Goal: Information Seeking & Learning: Learn about a topic

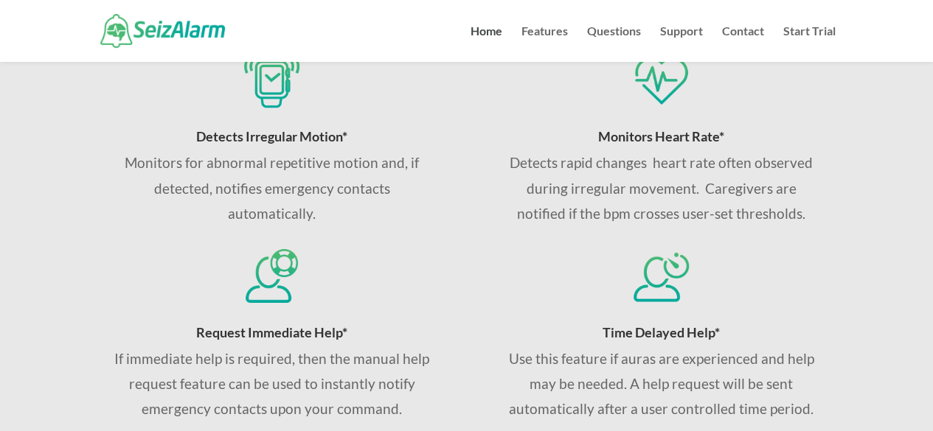
scroll to position [590, 0]
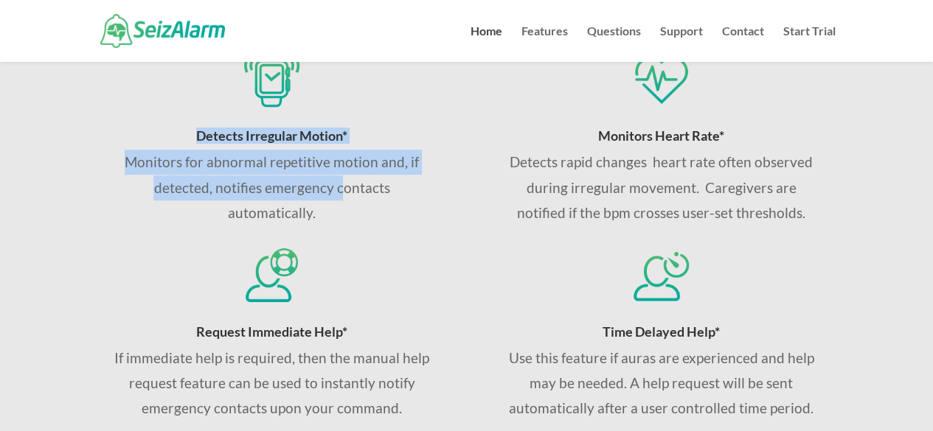
drag, startPoint x: 195, startPoint y: 141, endPoint x: 340, endPoint y: 180, distance: 150.4
click at [340, 180] on div "Detects Irregular Motion* Monitors for abnormal repetitive motion and, if detec…" at bounding box center [272, 177] width 316 height 97
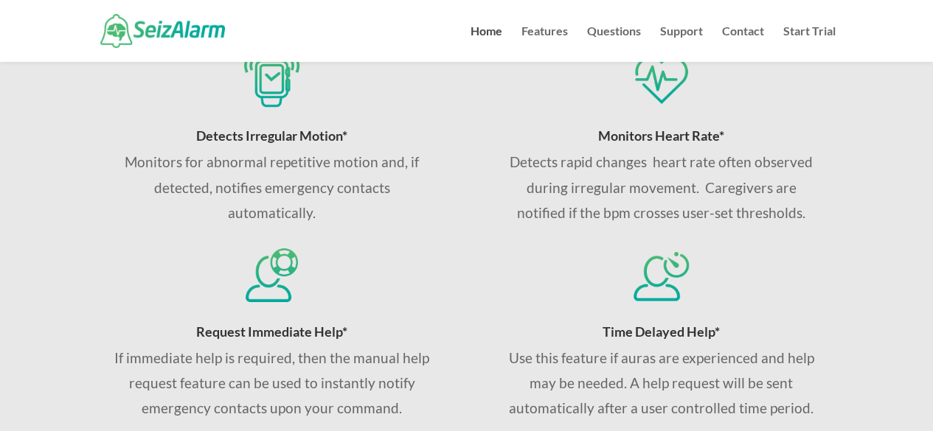
click at [304, 209] on p "Monitors for abnormal repetitive motion and, if detected, notifies emergency co…" at bounding box center [272, 188] width 316 height 76
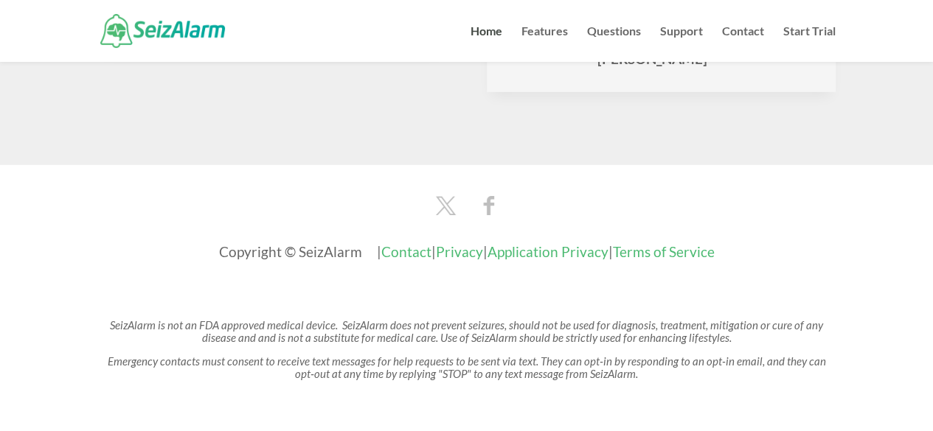
scroll to position [2463, 0]
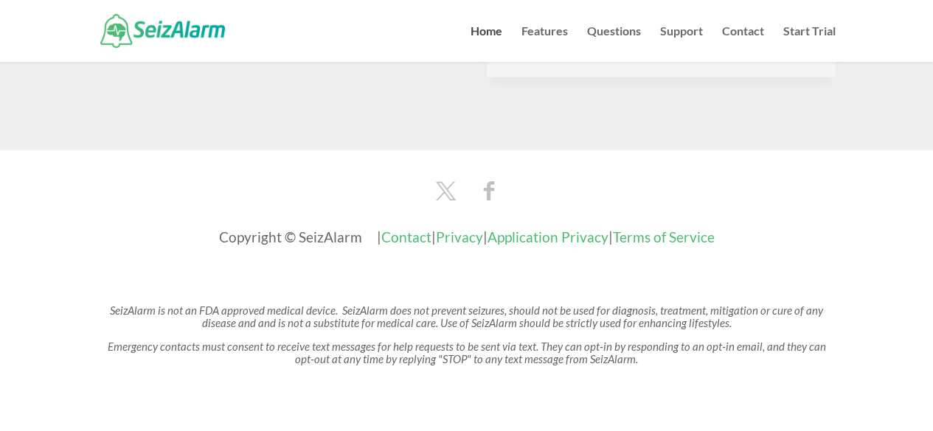
click at [486, 23] on div at bounding box center [466, 31] width 738 height 62
click at [484, 32] on link "Home" at bounding box center [486, 44] width 32 height 36
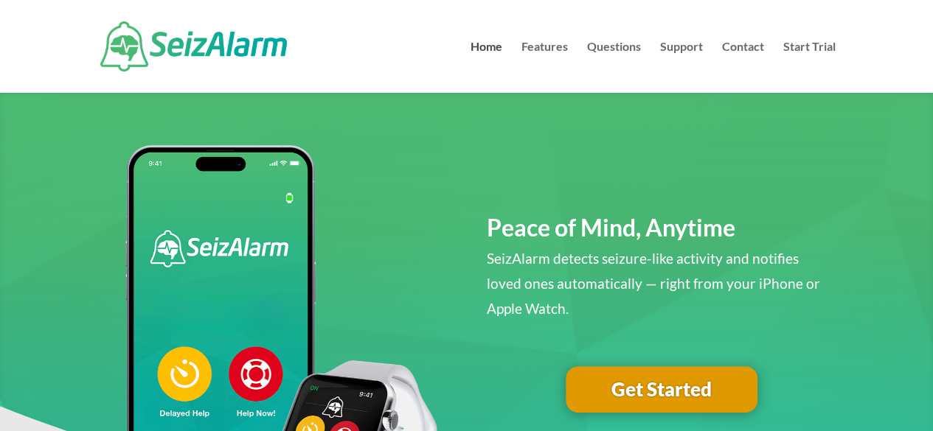
click at [708, 401] on link "Get Started" at bounding box center [661, 389] width 192 height 47
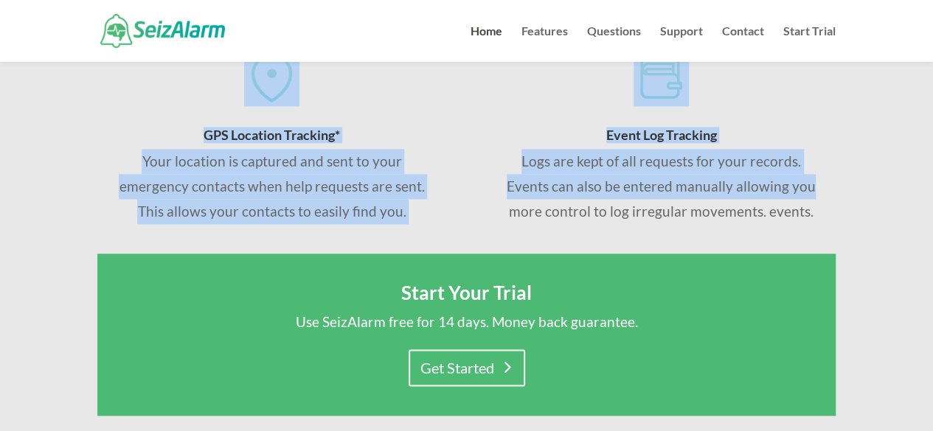
scroll to position [958, 0]
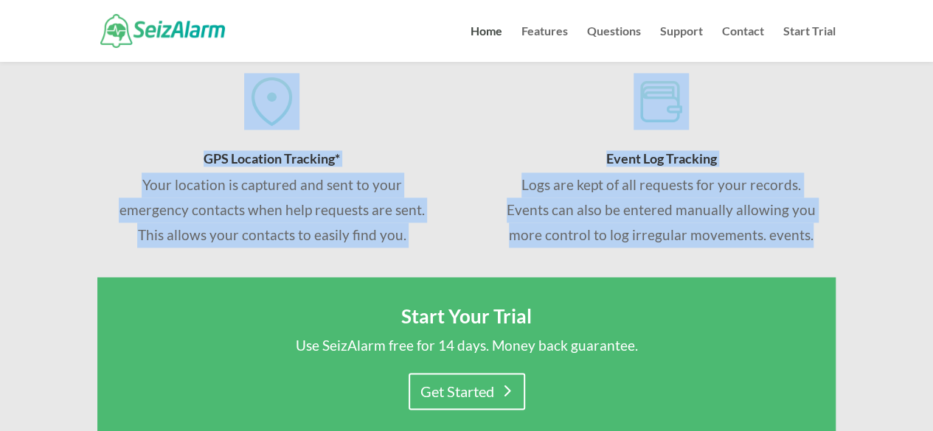
drag, startPoint x: 189, startPoint y: 211, endPoint x: 844, endPoint y: 229, distance: 655.6
click at [844, 229] on div "Features That Deliver Peace of Mind & Independence Detects Irregular Motion* Mo…" at bounding box center [466, 142] width 933 height 1107
copy div "Detects Irregular Motion* Monitors for abnormal repetitive motion and, if detec…"
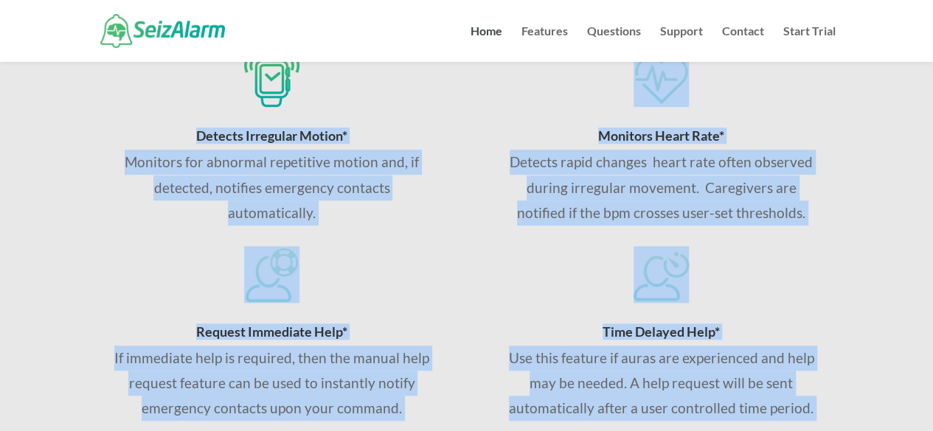
scroll to position [516, 0]
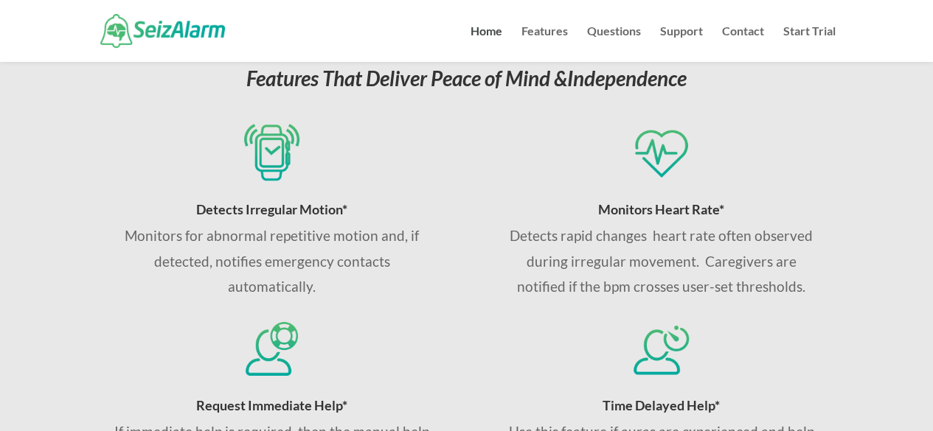
click at [101, 201] on div "Detects Irregular Motion* Monitors for abnormal repetitive motion and, if detec…" at bounding box center [271, 211] width 349 height 175
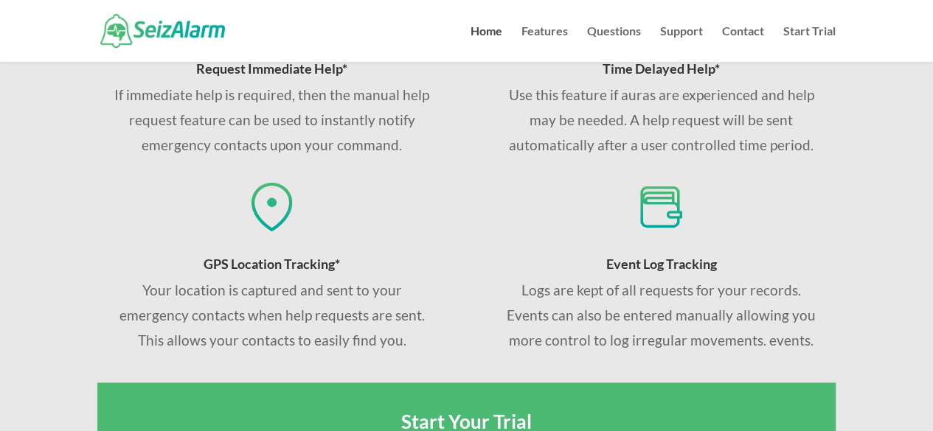
scroll to position [885, 0]
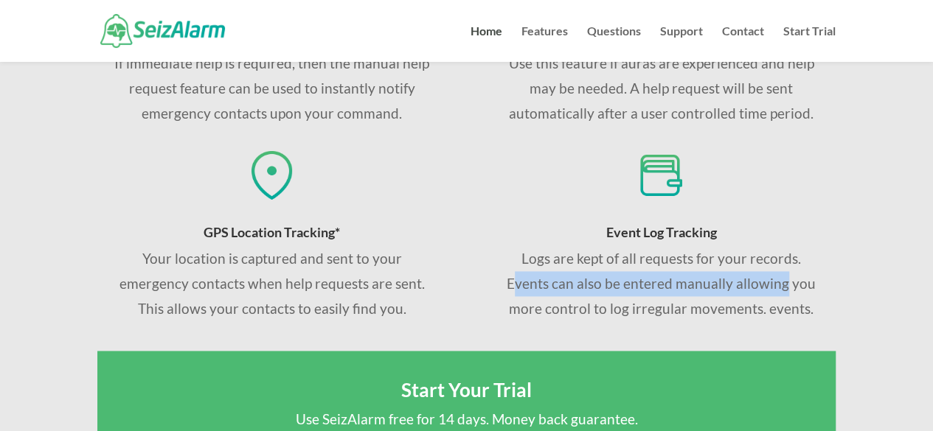
drag, startPoint x: 516, startPoint y: 288, endPoint x: 786, endPoint y: 294, distance: 269.9
click at [786, 294] on p "Logs are kept of all requests for your records. Events can also be entered manu…" at bounding box center [661, 284] width 316 height 76
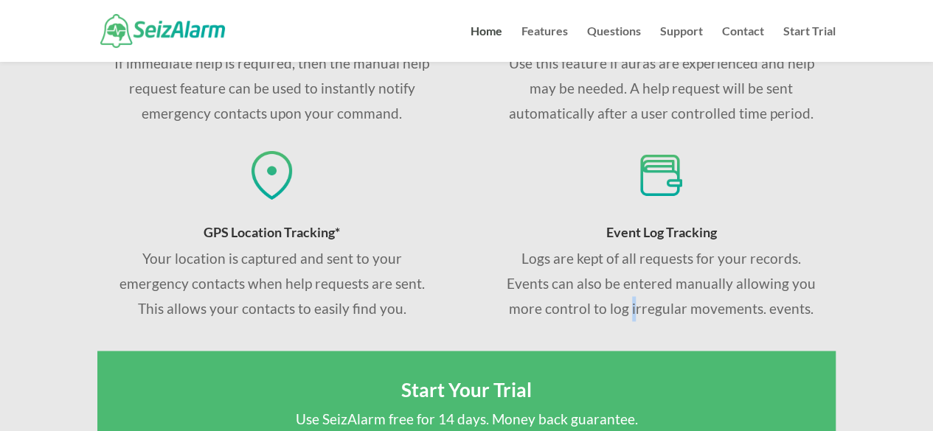
click at [632, 335] on div "Detects Irregular Motion* Monitors for abnormal repetitive motion and, if detec…" at bounding box center [466, 38] width 738 height 621
click at [766, 280] on p "Logs are kept of all requests for your records. Events can also be entered manu…" at bounding box center [661, 284] width 316 height 76
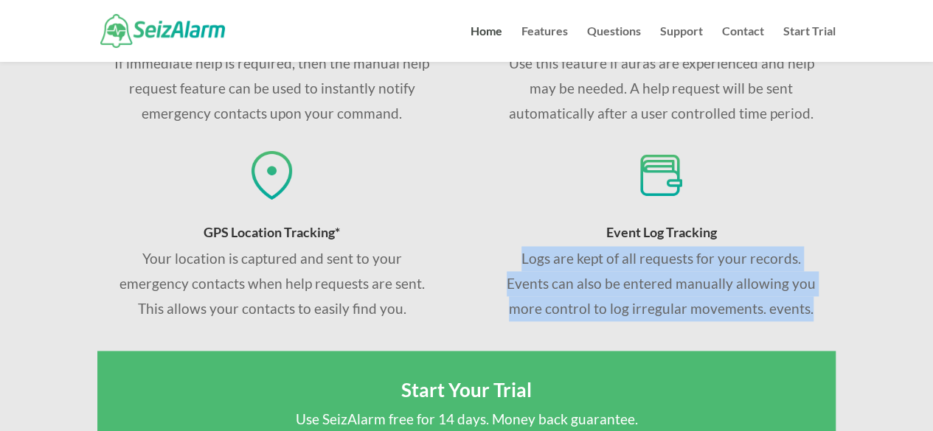
drag, startPoint x: 818, startPoint y: 307, endPoint x: 517, endPoint y: 265, distance: 303.1
click at [517, 265] on p "Logs are kept of all requests for your records. Events can also be entered manu…" at bounding box center [661, 284] width 316 height 76
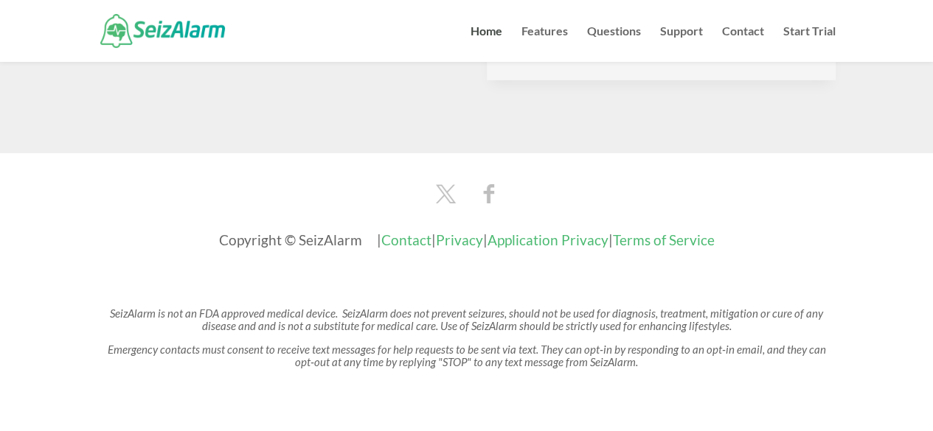
scroll to position [2463, 0]
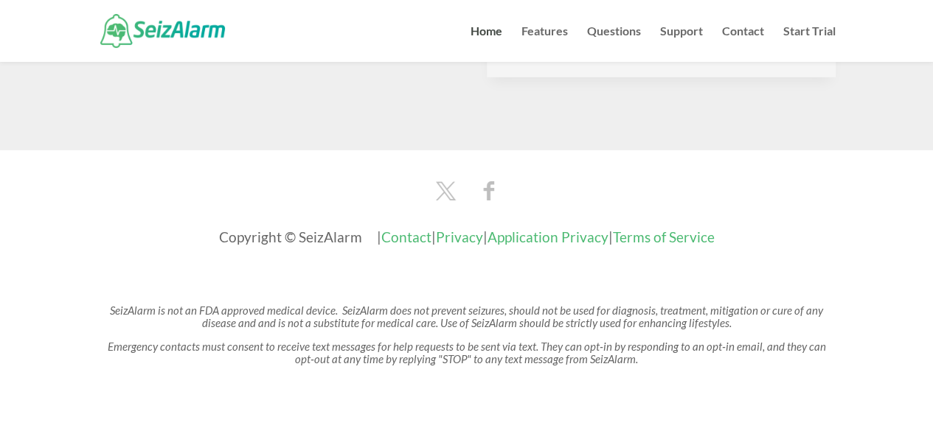
click at [590, 30] on link "Questions" at bounding box center [614, 44] width 54 height 36
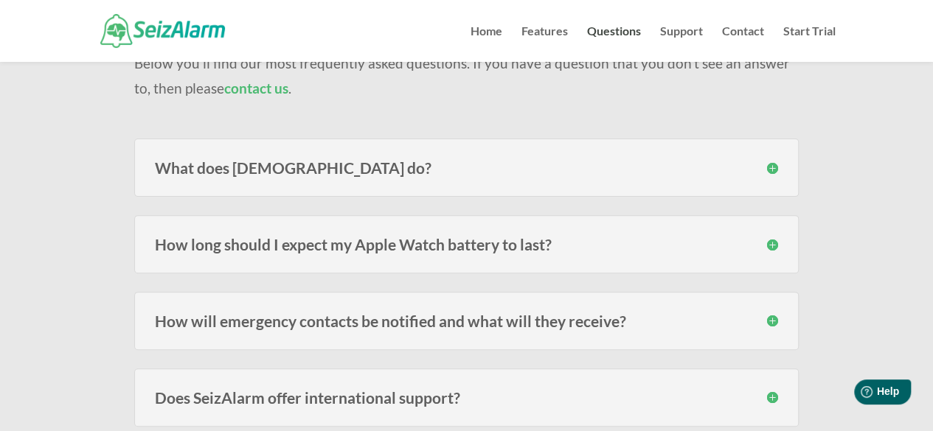
scroll to position [147, 0]
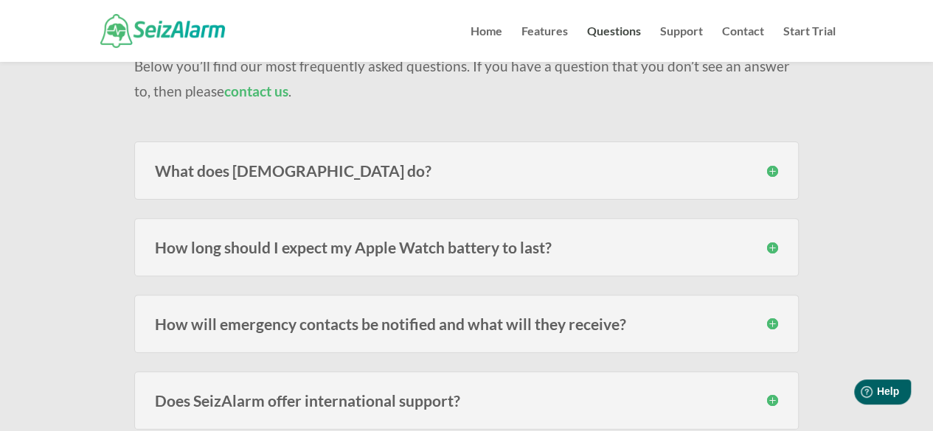
click at [349, 182] on div "What does SeizAlarm do? SeizAlarm detects irregular/abnormal movement and can a…" at bounding box center [466, 171] width 664 height 58
click at [332, 166] on h3 "What does SeizAlarm do?" at bounding box center [466, 170] width 623 height 15
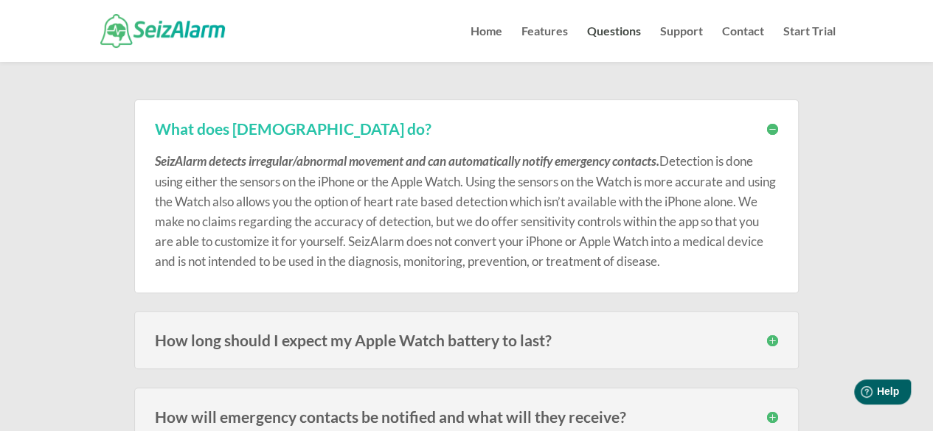
scroll to position [221, 0]
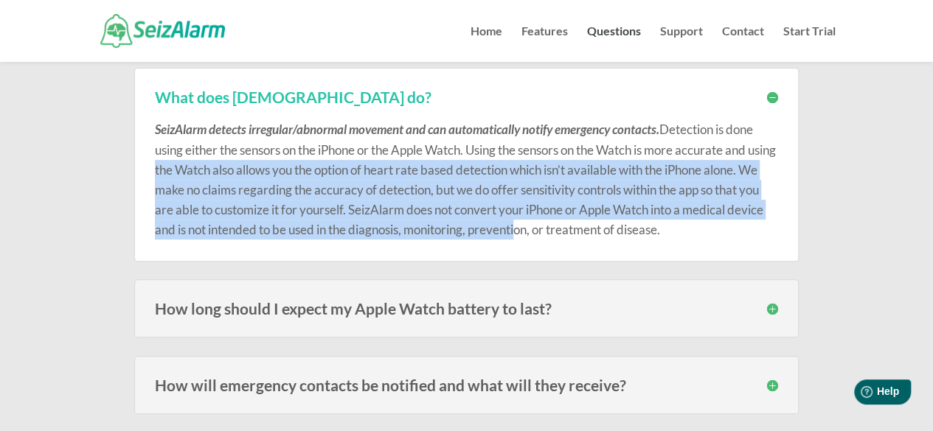
drag, startPoint x: 184, startPoint y: 167, endPoint x: 599, endPoint y: 224, distance: 419.0
click at [599, 224] on p "SeizAlarm detects irregular/abnormal movement and can automatically notify emer…" at bounding box center [466, 179] width 623 height 120
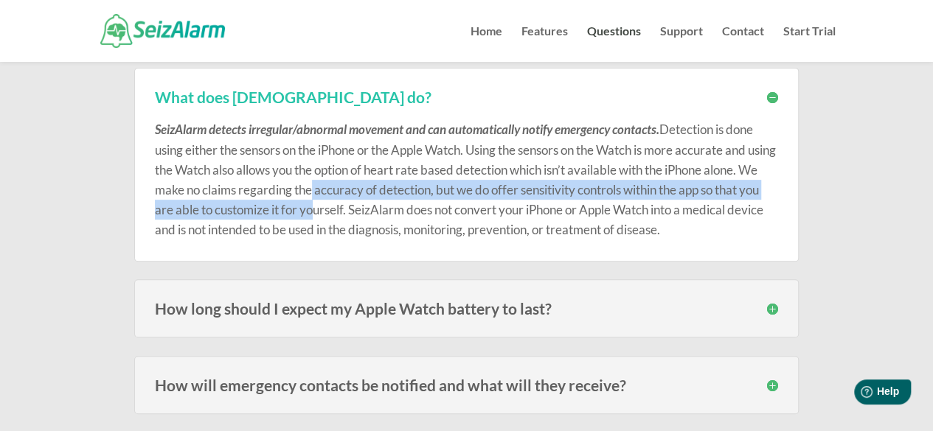
drag, startPoint x: 363, startPoint y: 193, endPoint x: 370, endPoint y: 206, distance: 15.2
click at [370, 206] on p "SeizAlarm detects irregular/abnormal movement and can automatically notify emer…" at bounding box center [466, 179] width 623 height 120
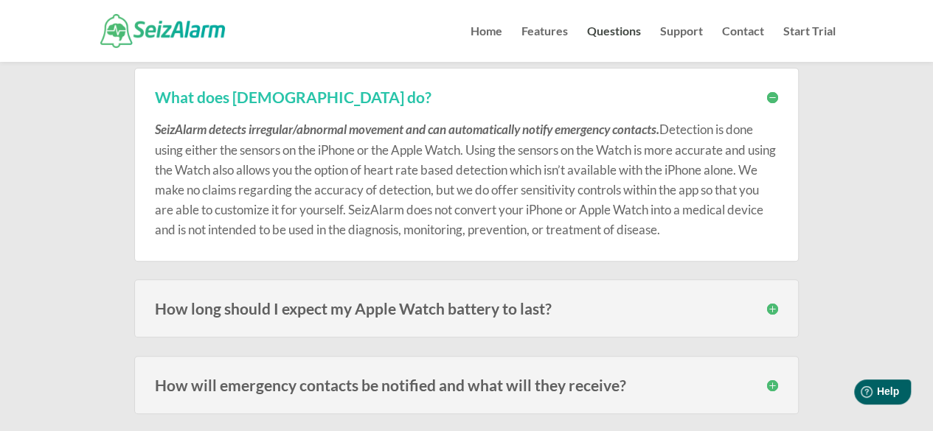
click at [384, 225] on p "SeizAlarm detects irregular/abnormal movement and can automatically notify emer…" at bounding box center [466, 179] width 623 height 120
click at [773, 105] on div "SeizAlarm detects irregular/abnormal movement and can automatically notify emer…" at bounding box center [466, 172] width 623 height 135
click at [765, 100] on h3 "What does SeizAlarm do?" at bounding box center [466, 96] width 623 height 15
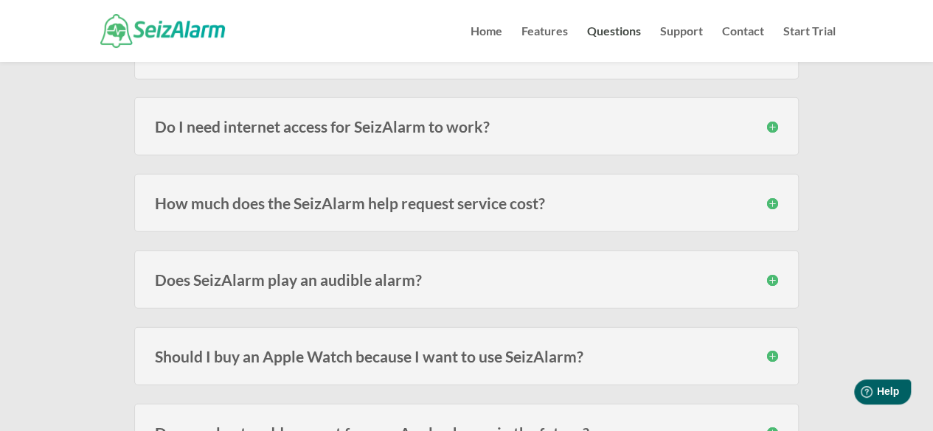
scroll to position [1809, 0]
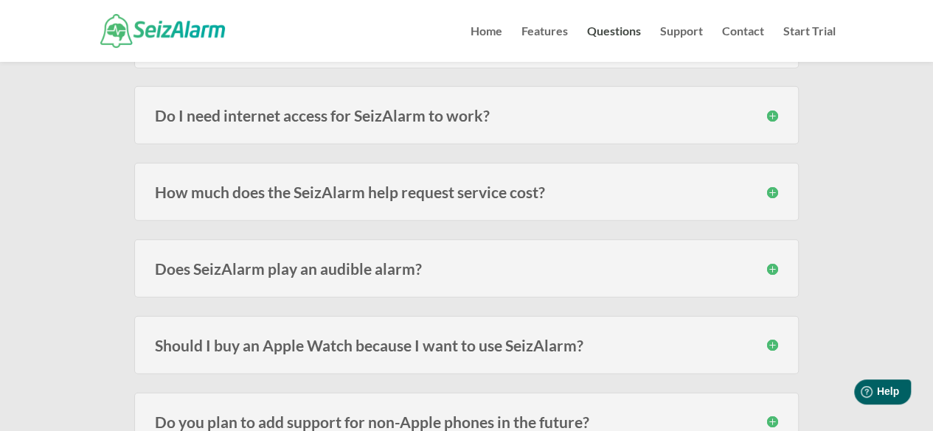
click at [774, 338] on h3 "Should I buy an Apple Watch because I want to use SeizAlarm?" at bounding box center [466, 345] width 623 height 15
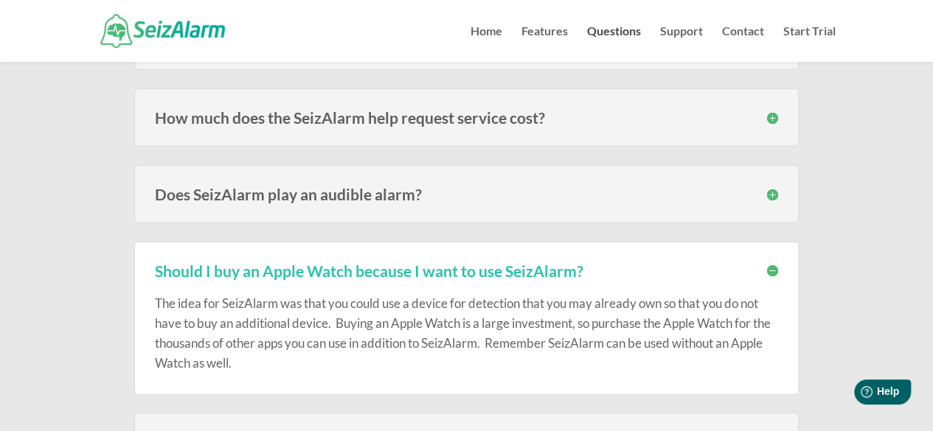
scroll to position [1886, 0]
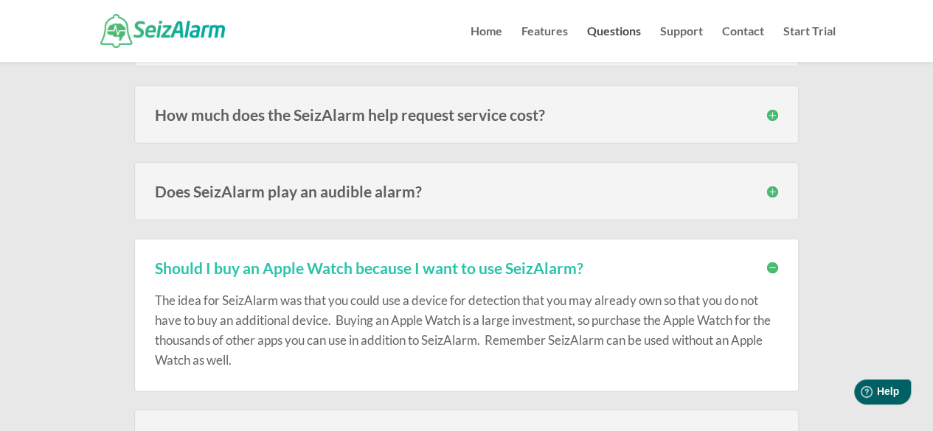
click at [762, 276] on div "The idea for SeizAlarm was that you could use a device for detection that you m…" at bounding box center [466, 323] width 623 height 95
click at [777, 276] on div "The idea for SeizAlarm was that you could use a device for detection that you m…" at bounding box center [466, 323] width 623 height 95
click at [768, 260] on h3 "Should I buy an Apple Watch because I want to use SeizAlarm?" at bounding box center [466, 267] width 623 height 15
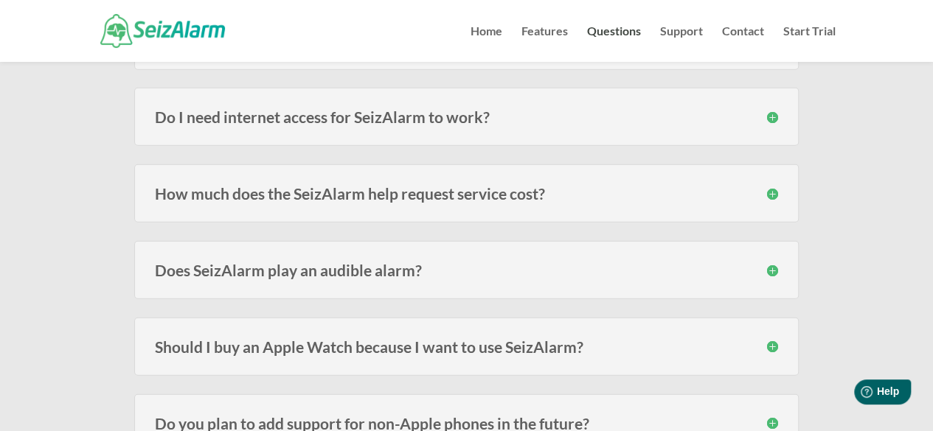
scroll to position [1784, 0]
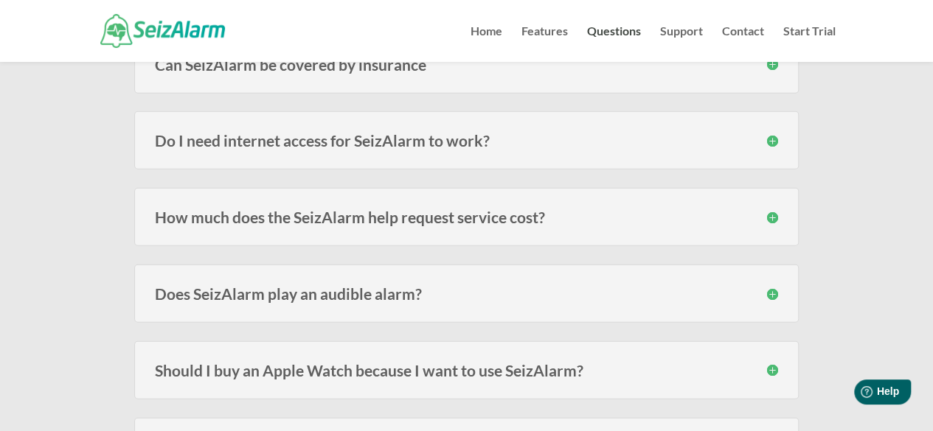
click at [770, 210] on h3 "How much does the SeizAlarm help request service cost?" at bounding box center [466, 216] width 623 height 15
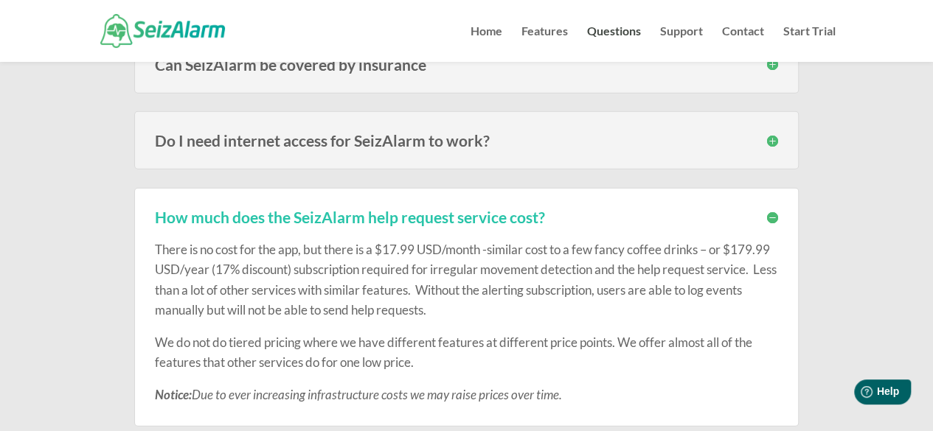
click at [776, 209] on h3 "How much does the SeizAlarm help request service cost?" at bounding box center [466, 216] width 623 height 15
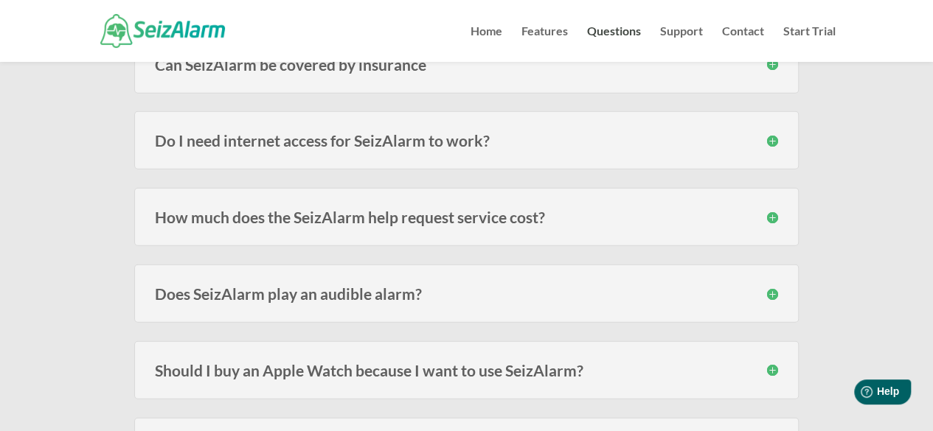
click at [726, 39] on link "Contact" at bounding box center [743, 44] width 42 height 36
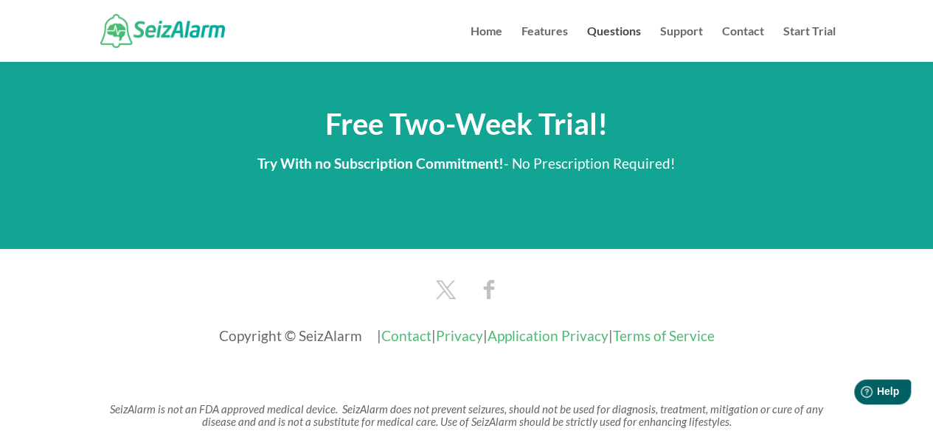
scroll to position [2447, 0]
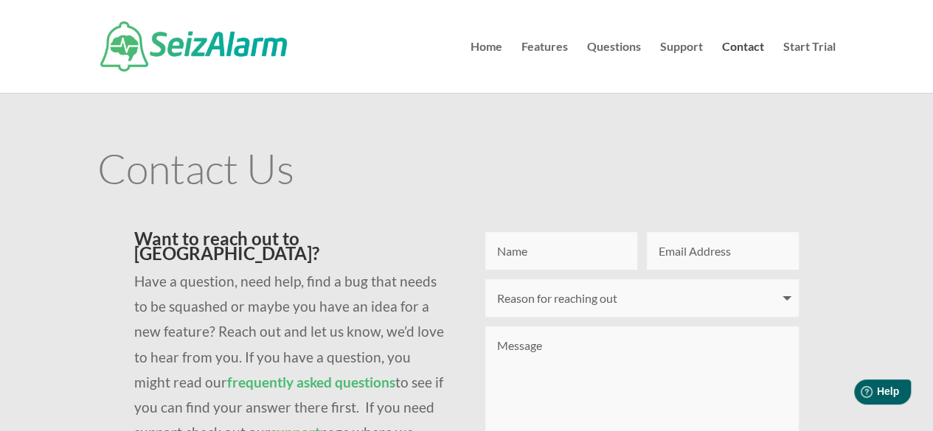
click at [491, 49] on link "Home" at bounding box center [486, 67] width 32 height 52
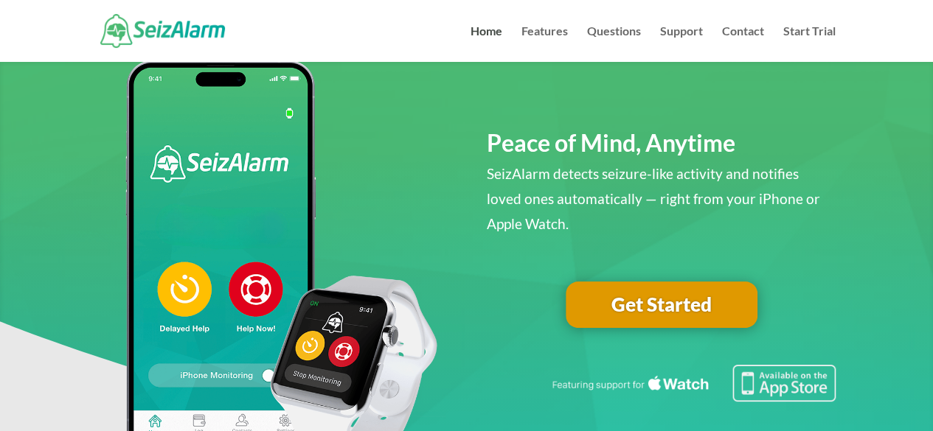
scroll to position [60, 0]
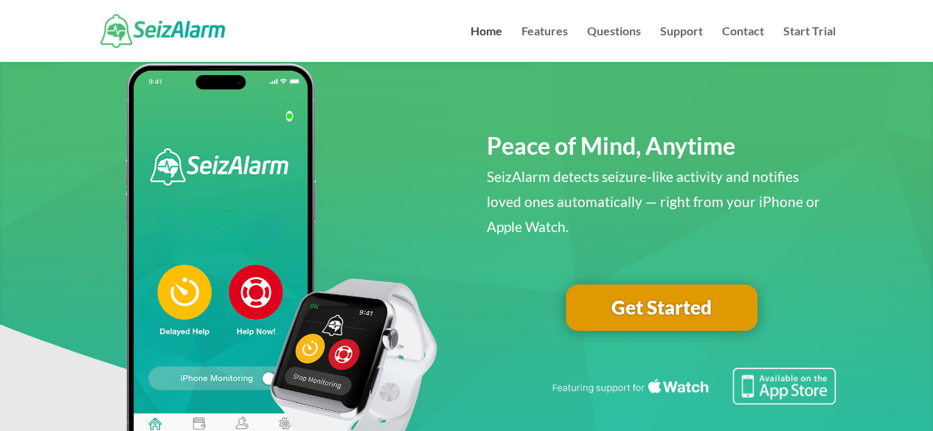
scroll to position [74, 0]
